Goal: Transaction & Acquisition: Download file/media

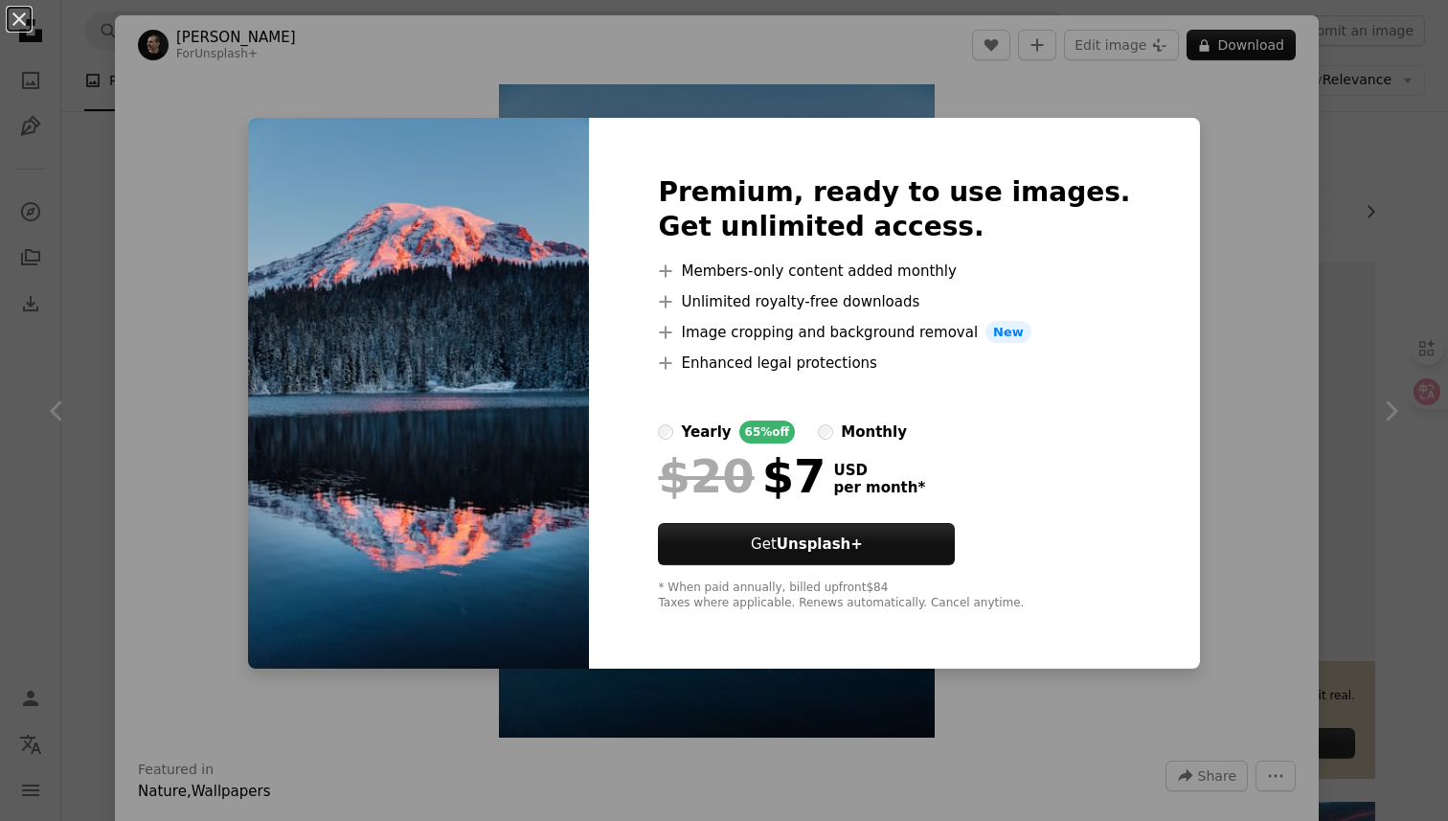
scroll to position [30895, 0]
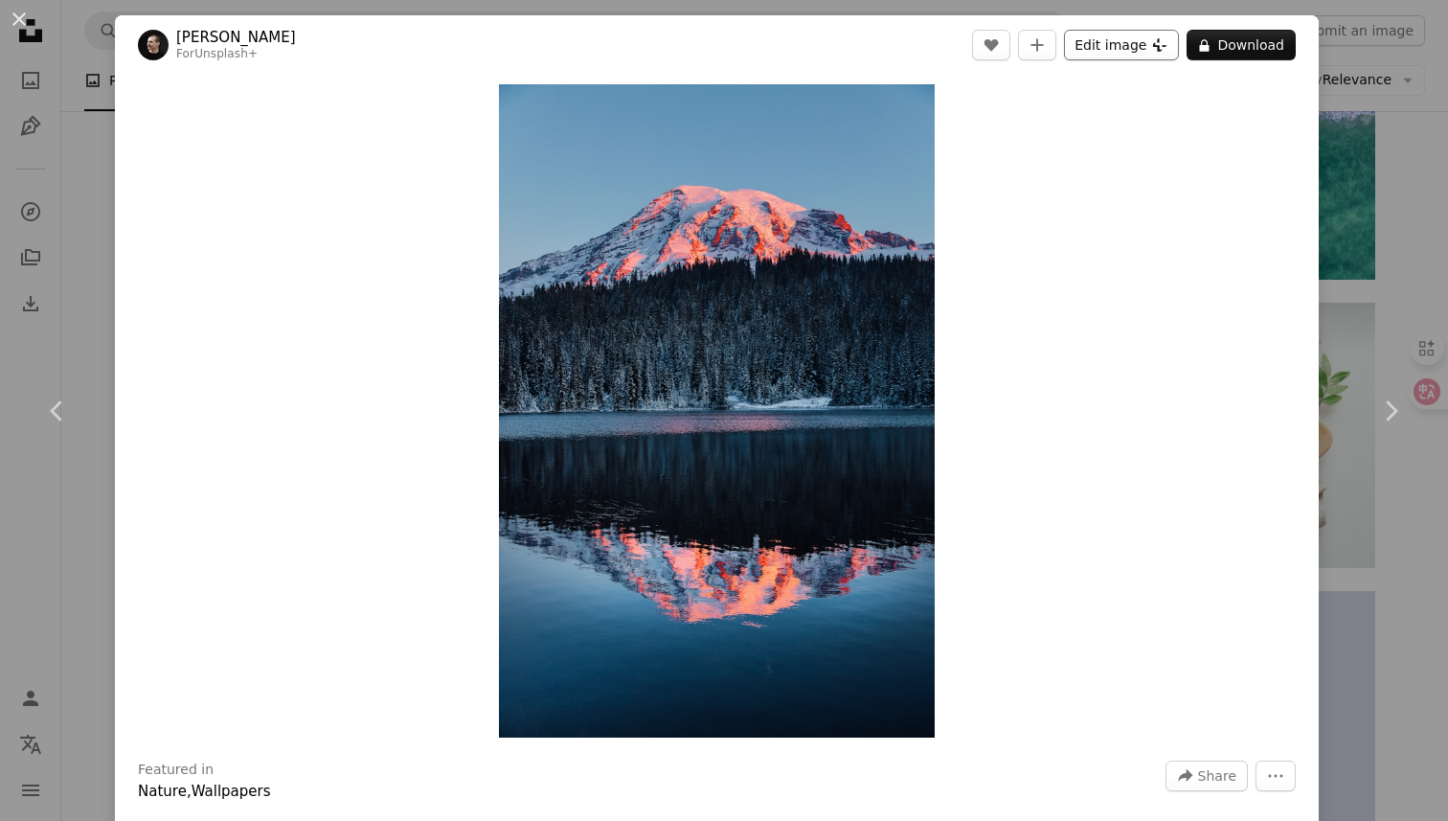
click at [1127, 44] on button "Edit image Plus sign for Unsplash+" at bounding box center [1121, 45] width 115 height 31
click at [1238, 35] on button "A lock Download" at bounding box center [1240, 45] width 109 height 31
click at [896, 502] on img "Zoom in on this image" at bounding box center [717, 410] width 436 height 653
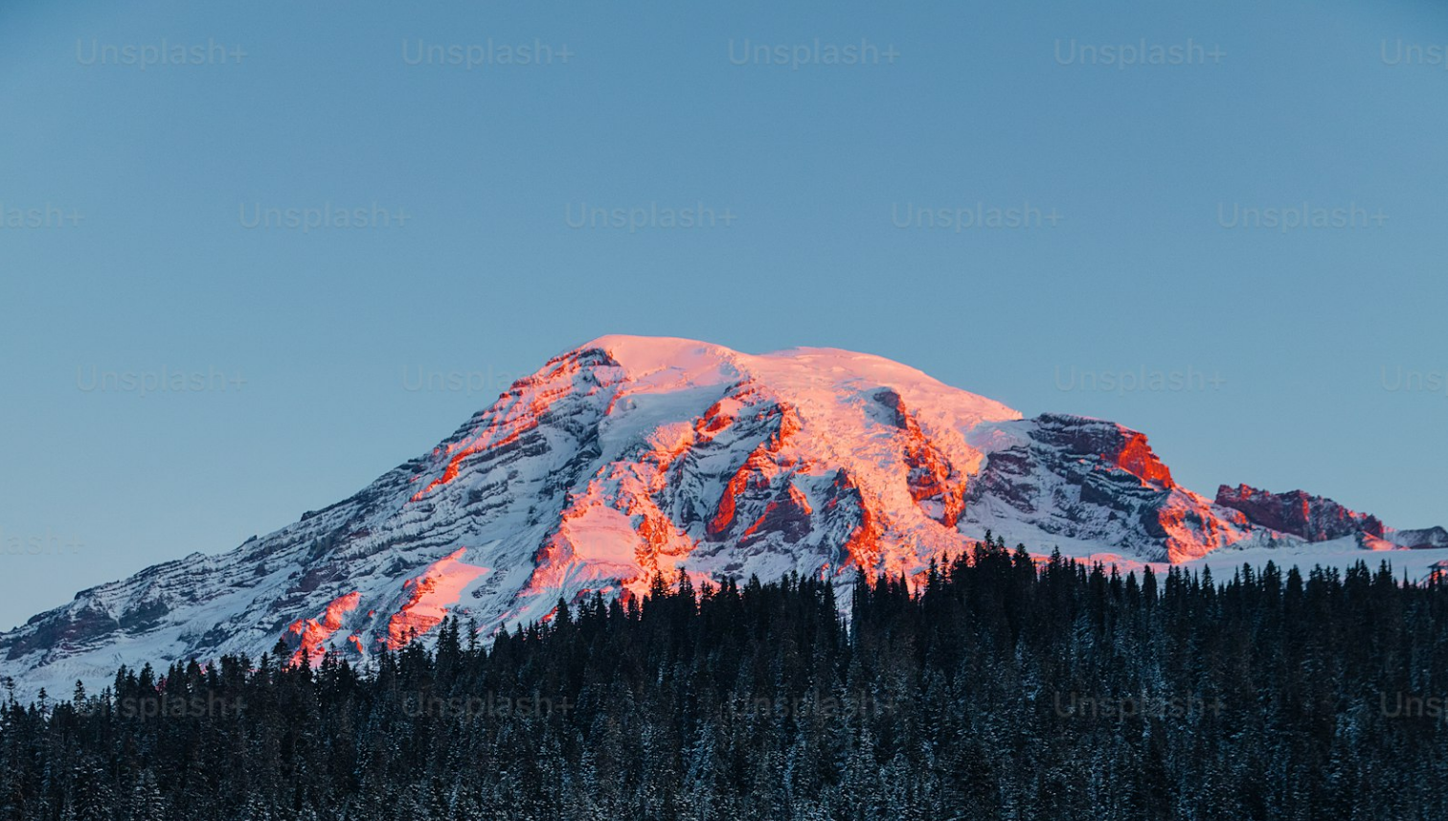
scroll to position [677, 0]
